Goal: Task Accomplishment & Management: Use online tool/utility

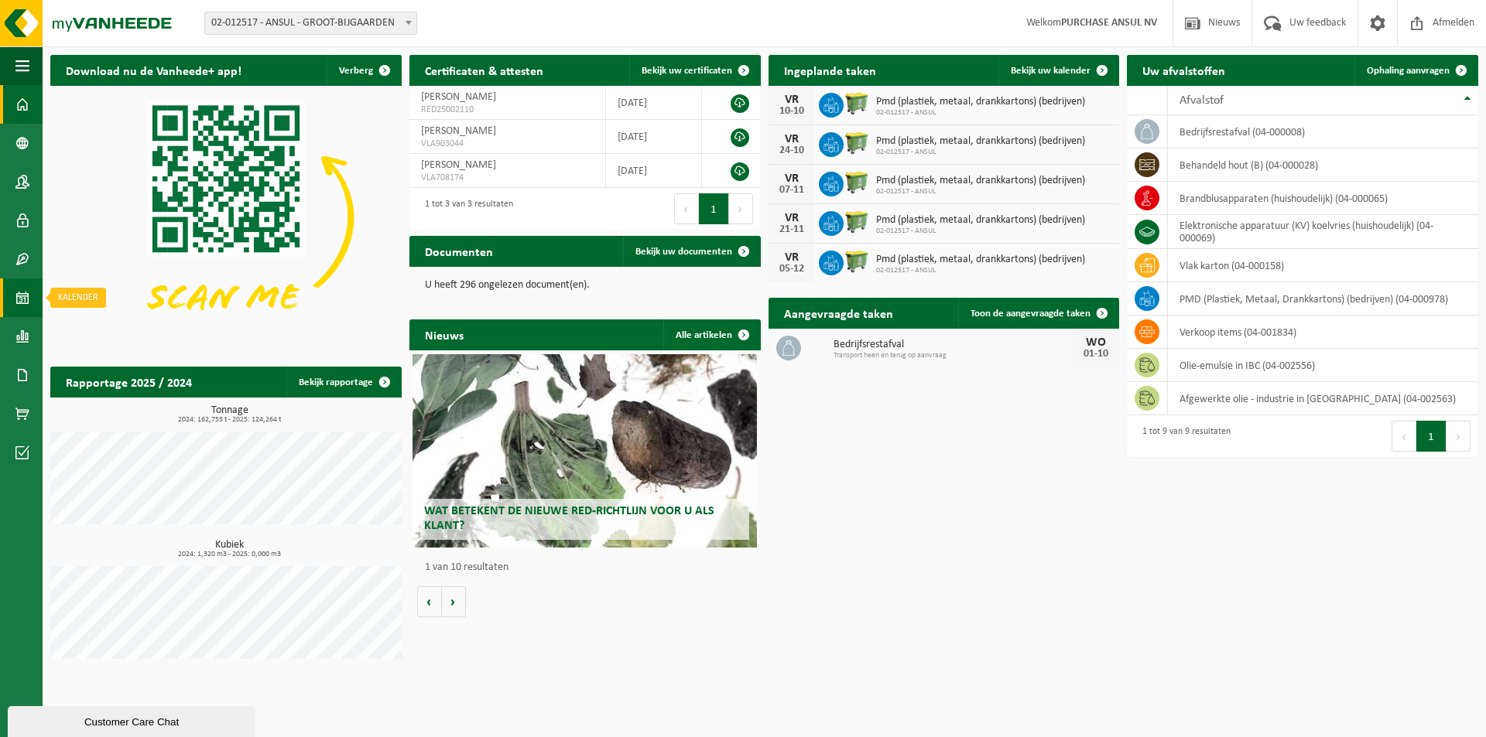
click at [18, 296] on span at bounding box center [22, 298] width 14 height 39
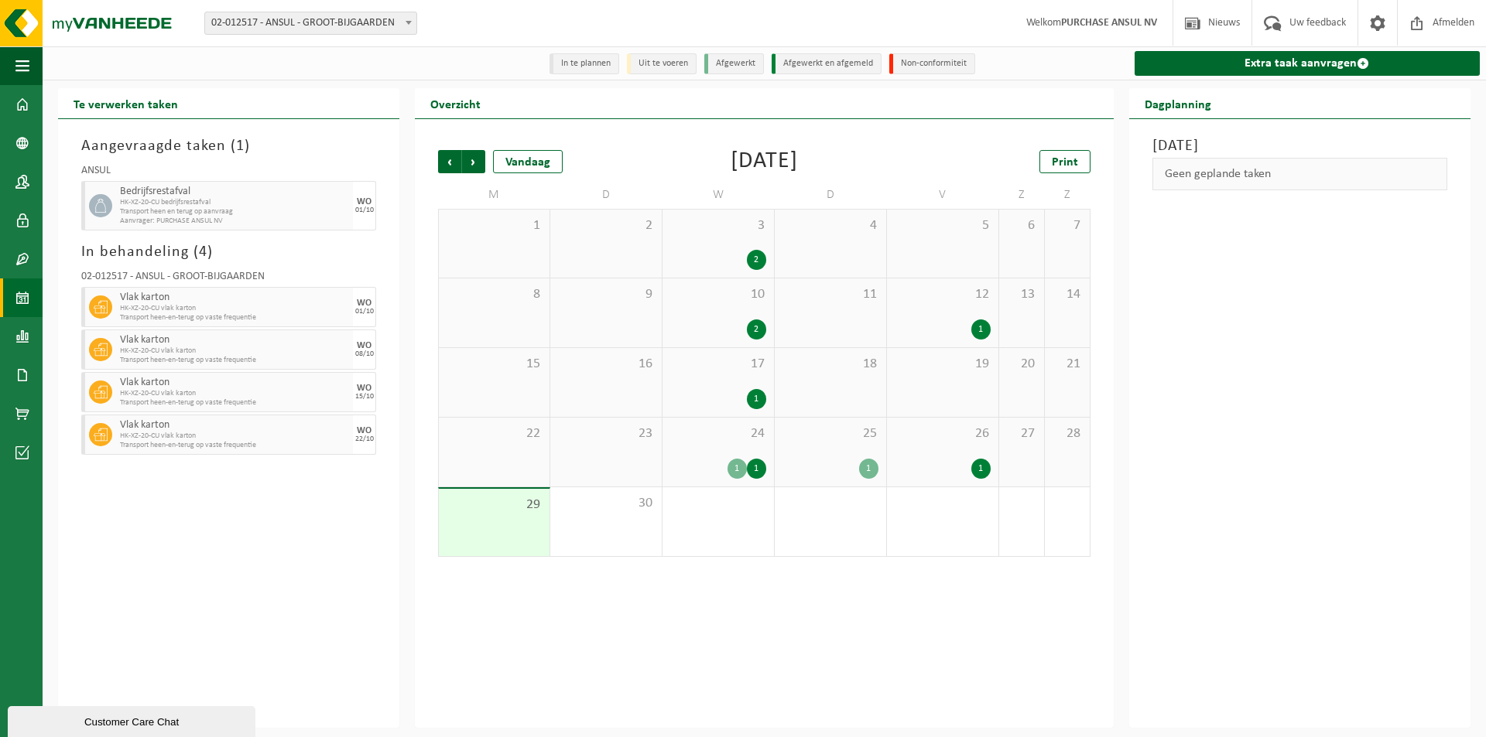
click at [180, 210] on span "Transport heen en terug op aanvraag" at bounding box center [234, 211] width 229 height 9
click at [1329, 58] on link "Extra taak aanvragen" at bounding box center [1306, 63] width 345 height 25
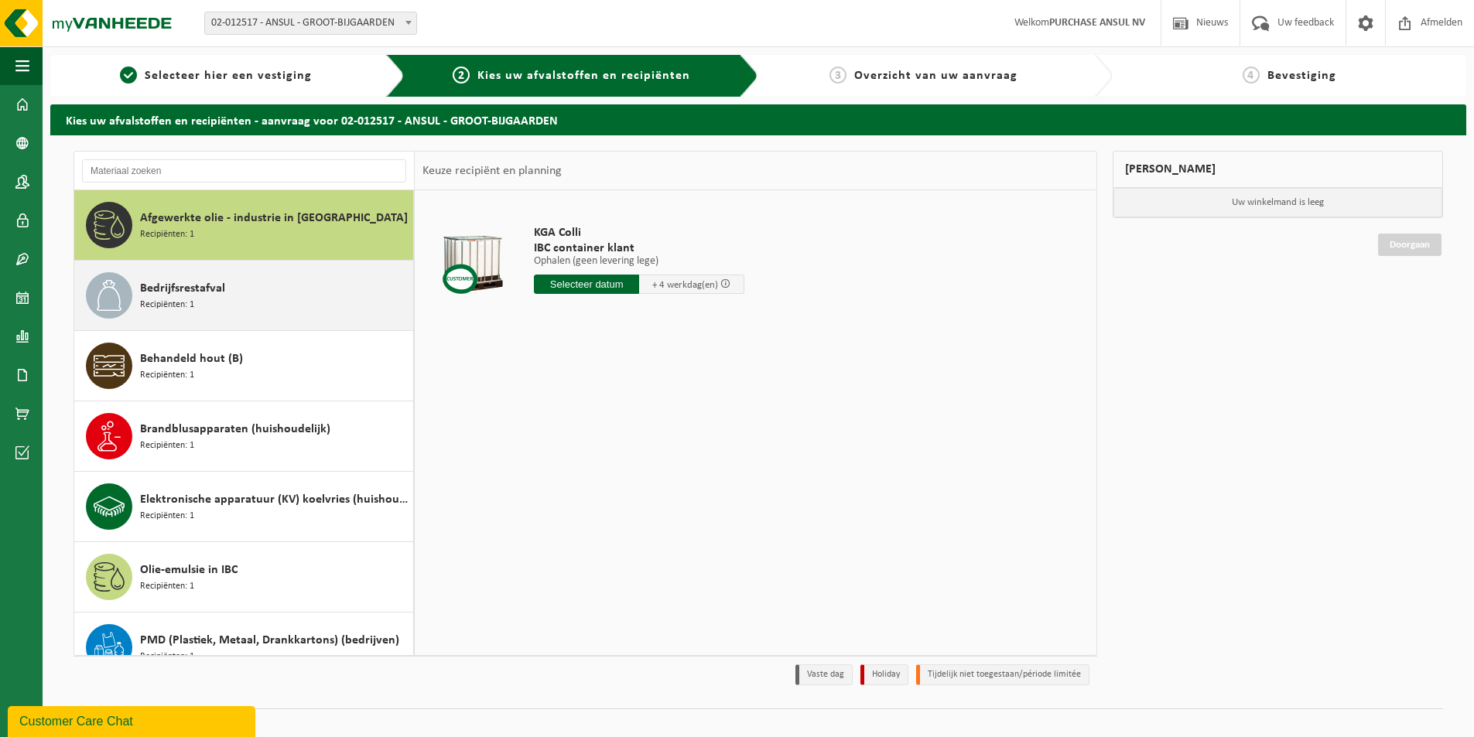
click at [238, 300] on div "Bedrijfsrestafval Recipiënten: 1" at bounding box center [274, 295] width 269 height 46
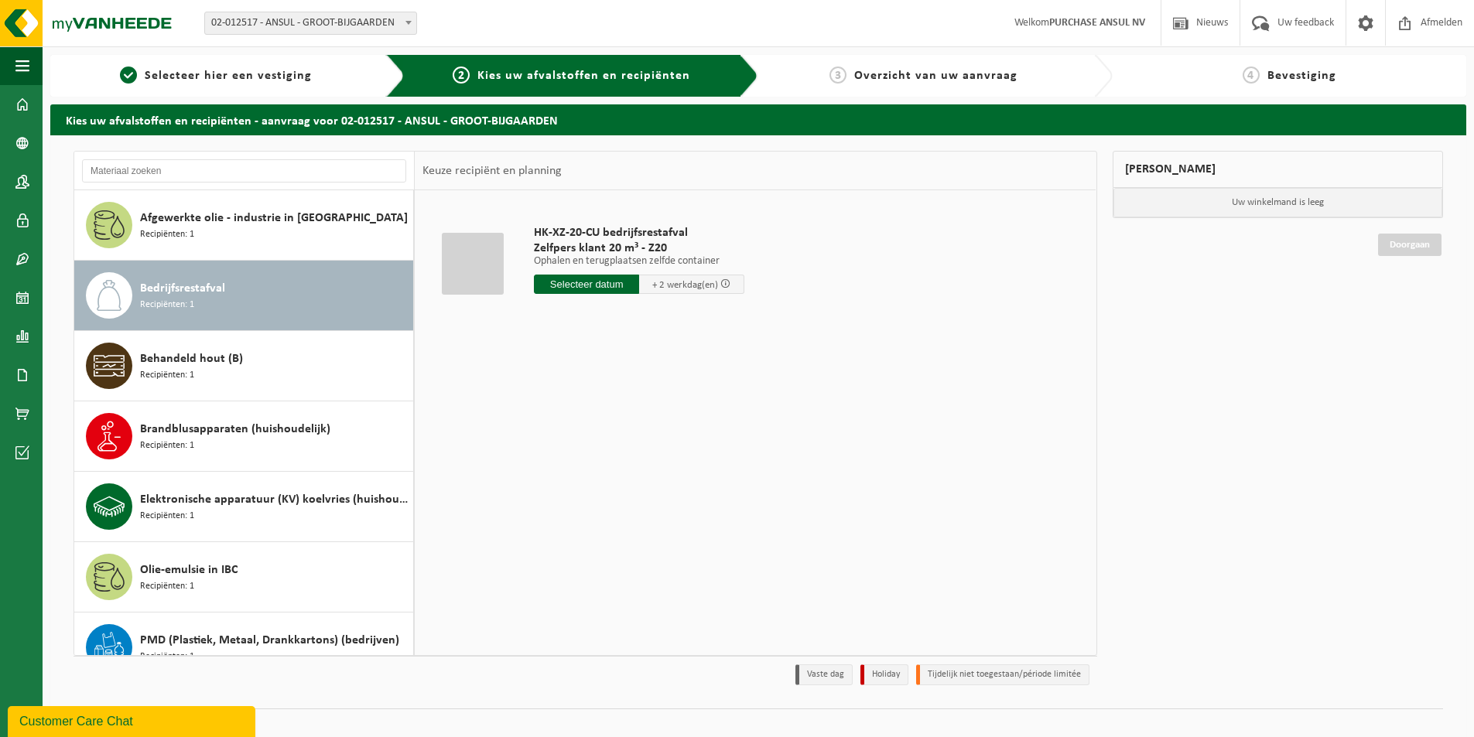
click at [412, 22] on span at bounding box center [408, 22] width 15 height 20
click at [21, 103] on span at bounding box center [22, 104] width 14 height 39
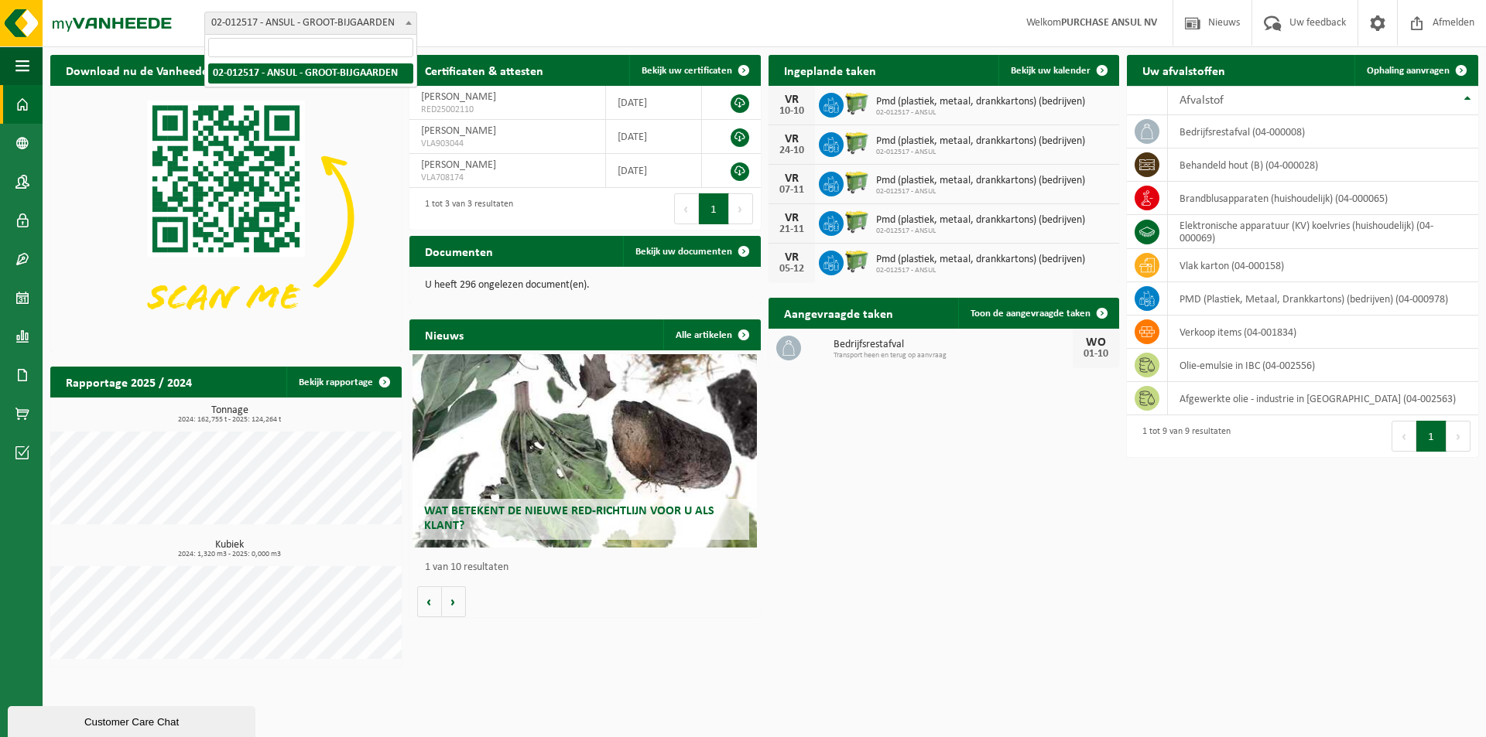
click at [409, 22] on b at bounding box center [408, 23] width 6 height 4
click at [411, 22] on b at bounding box center [408, 23] width 6 height 4
click at [475, 26] on div "Vestiging: 02-012517 - ANSUL - GROOT-BIJGAARDEN 02-012517 - ANSUL - GROOT-BIJGA…" at bounding box center [743, 23] width 1486 height 47
